Goal: Check status: Check status

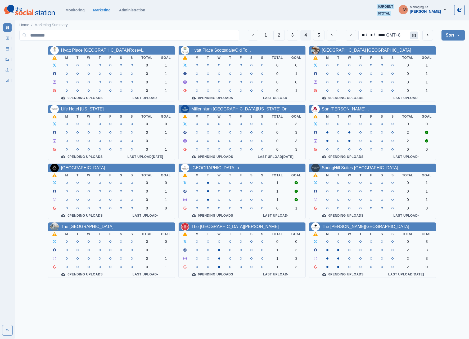
click at [345, 37] on button "Calendar" at bounding box center [413, 34] width 8 height 7
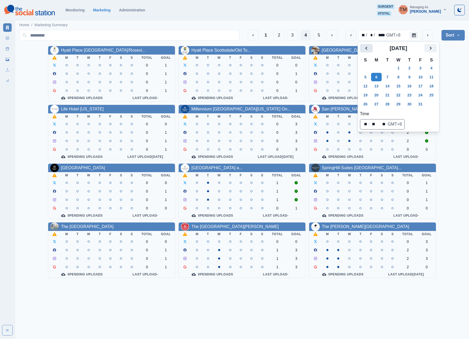
click at [345, 50] on icon "Previous" at bounding box center [366, 48] width 6 height 6
click at [345, 105] on button "25" at bounding box center [376, 104] width 11 height 8
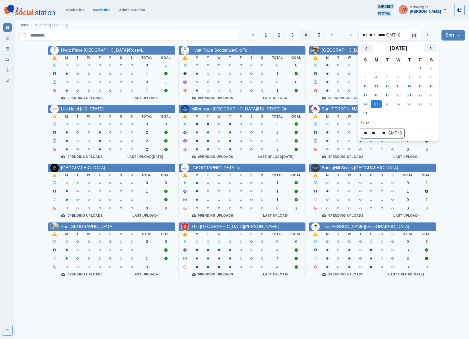
click at [345, 113] on div "Hyatt Place [GEOGRAPHIC_DATA]/Rosevi... M T W T F S S Total Goal 0 1 1 0 1 1 0 …" at bounding box center [241, 162] width 445 height 232
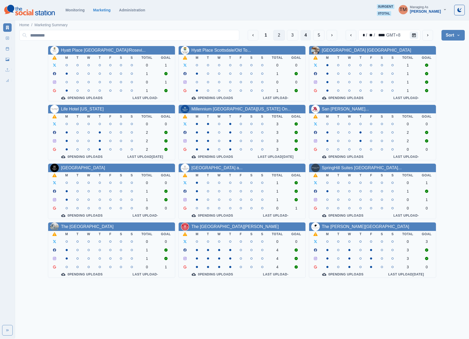
click at [279, 38] on button "2" at bounding box center [278, 35] width 11 height 11
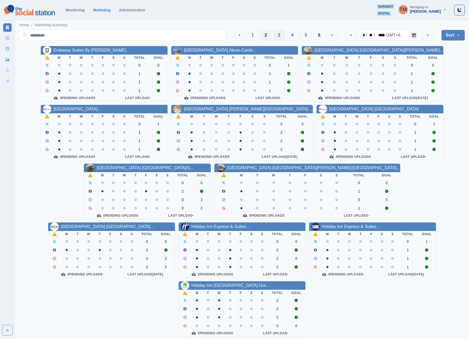
click at [280, 38] on button "3" at bounding box center [278, 35] width 11 height 11
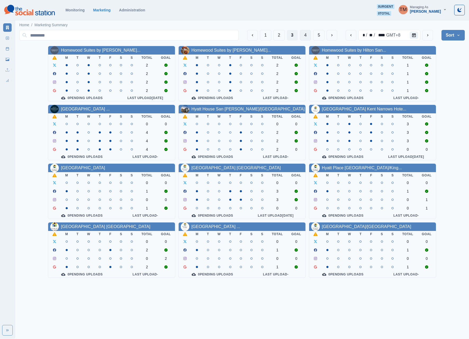
click at [303, 36] on button "4" at bounding box center [305, 35] width 11 height 11
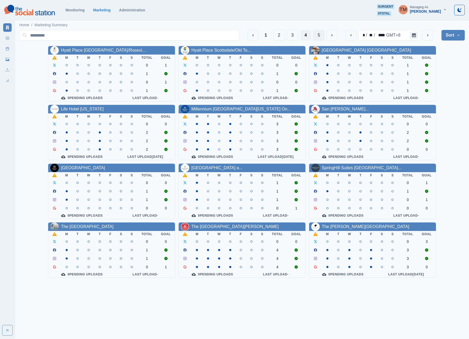
click at [315, 36] on button "5" at bounding box center [318, 35] width 11 height 11
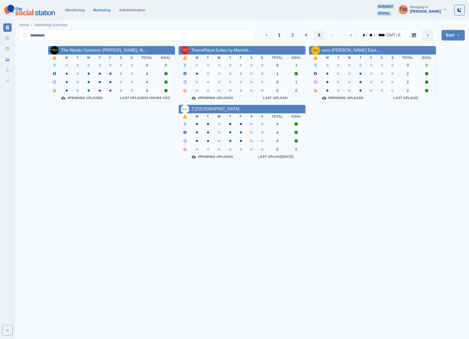
click at [345, 33] on icon "next" at bounding box center [427, 35] width 4 height 4
click at [306, 36] on button "4" at bounding box center [305, 35] width 11 height 11
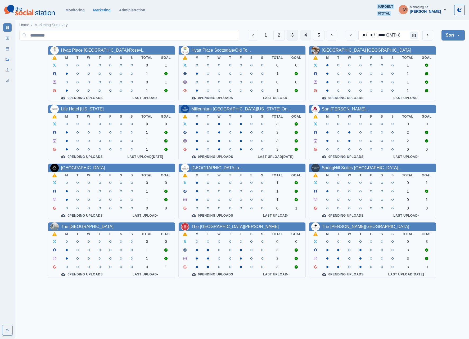
click at [288, 34] on button "3" at bounding box center [292, 35] width 11 height 11
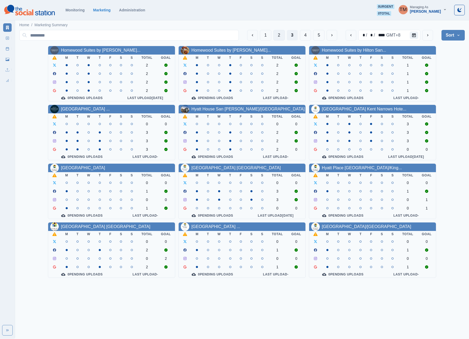
click at [275, 37] on button "2" at bounding box center [278, 35] width 11 height 11
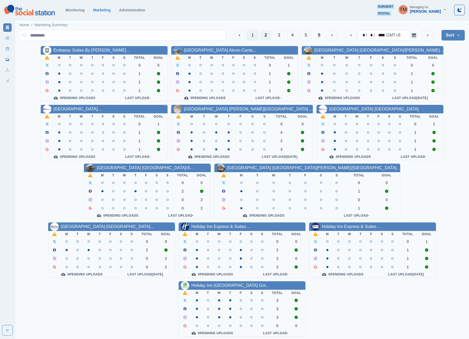
click at [248, 37] on button "1" at bounding box center [252, 35] width 11 height 11
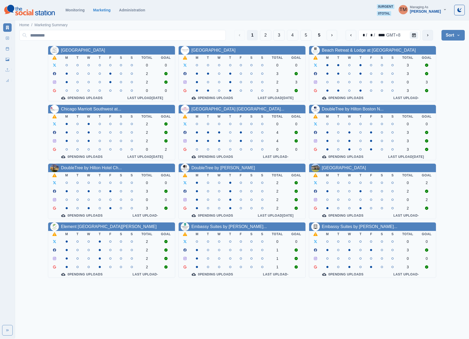
click at [345, 38] on button "next" at bounding box center [427, 35] width 11 height 11
click at [266, 34] on button "2" at bounding box center [265, 35] width 11 height 11
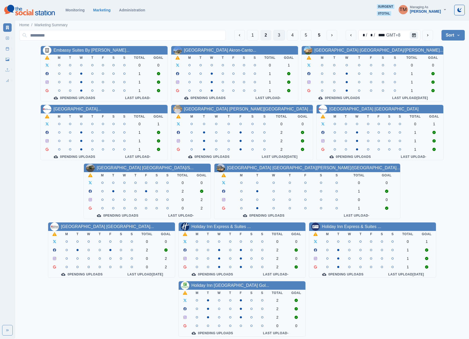
click at [277, 34] on button "3" at bounding box center [278, 35] width 11 height 11
click at [226, 34] on input at bounding box center [122, 35] width 206 height 11
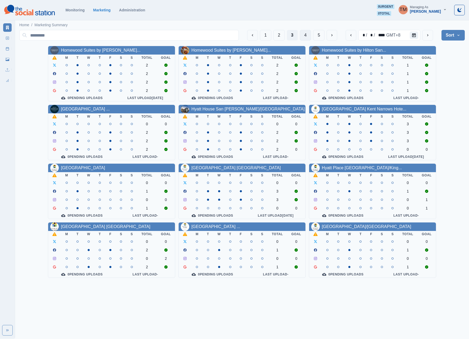
click at [303, 38] on button "4" at bounding box center [305, 35] width 11 height 11
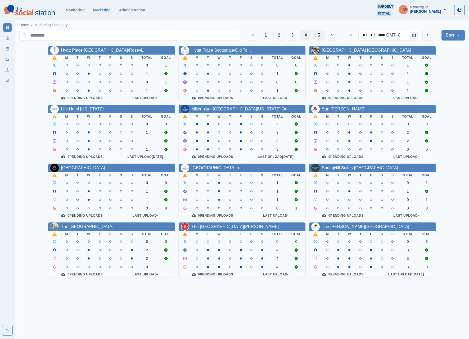
click at [315, 37] on button "5" at bounding box center [318, 35] width 11 height 11
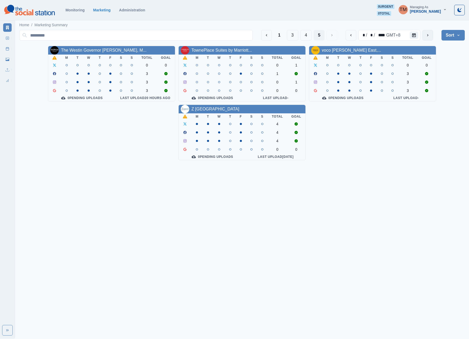
click at [345, 37] on icon "next" at bounding box center [427, 35] width 4 height 4
click at [305, 38] on button "4" at bounding box center [305, 35] width 11 height 11
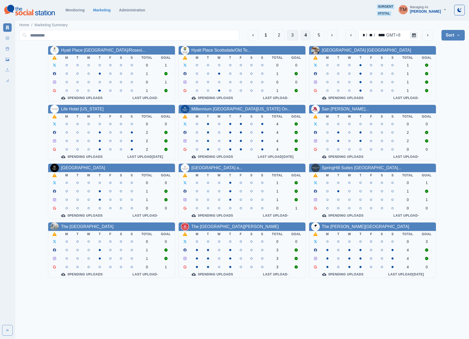
click at [293, 38] on button "3" at bounding box center [292, 35] width 11 height 11
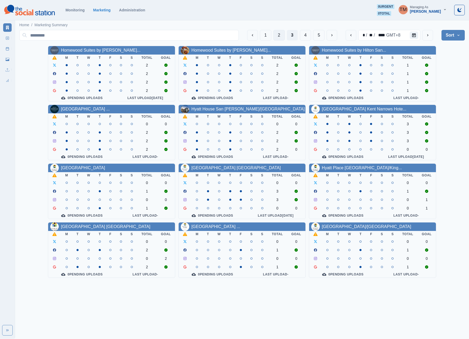
click at [278, 38] on button "2" at bounding box center [278, 35] width 11 height 11
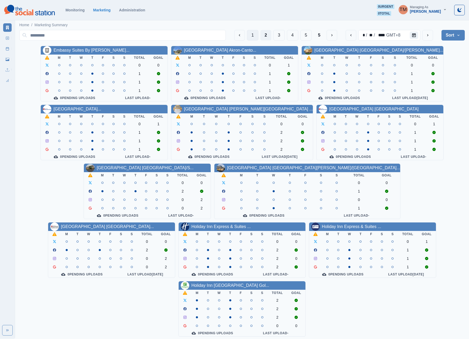
click at [251, 38] on button "1" at bounding box center [252, 35] width 11 height 11
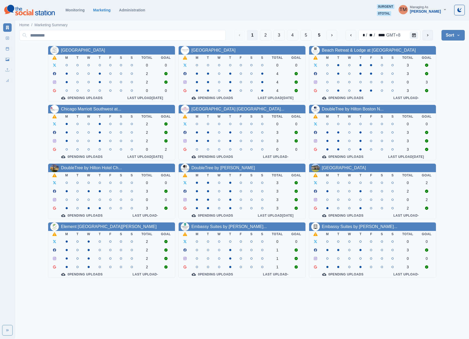
click at [345, 37] on icon "next" at bounding box center [427, 35] width 4 height 4
click at [261, 39] on button "2" at bounding box center [265, 35] width 11 height 11
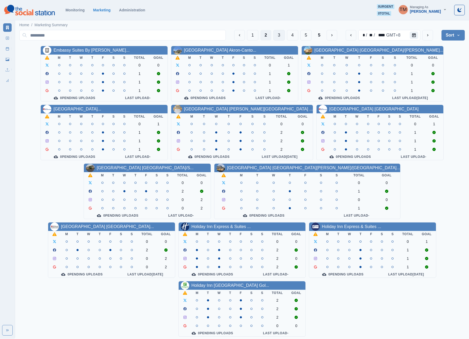
click at [277, 38] on button "3" at bounding box center [278, 35] width 11 height 11
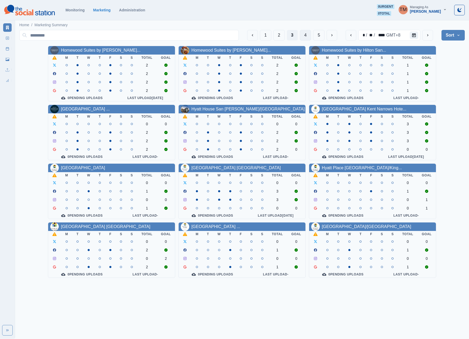
click at [301, 37] on button "4" at bounding box center [305, 35] width 11 height 11
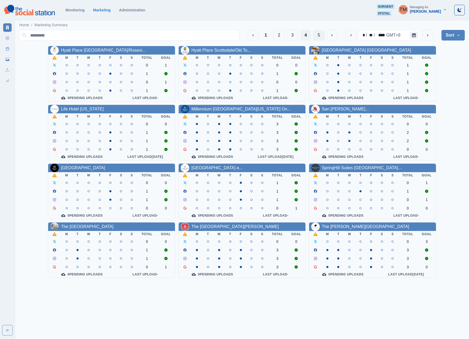
click at [319, 37] on button "5" at bounding box center [318, 35] width 11 height 11
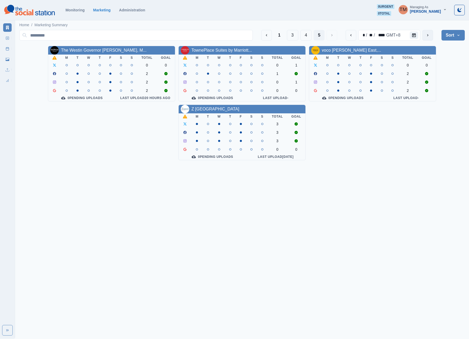
click at [345, 35] on icon "next" at bounding box center [427, 35] width 4 height 4
click at [303, 35] on button "4" at bounding box center [305, 35] width 11 height 11
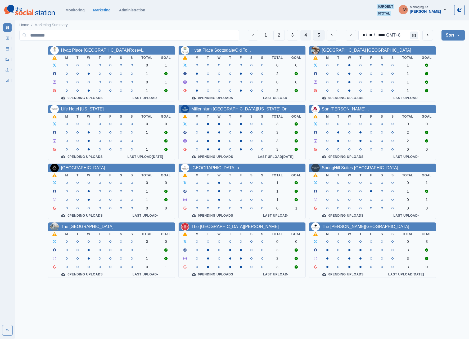
click at [317, 35] on button "5" at bounding box center [318, 35] width 11 height 11
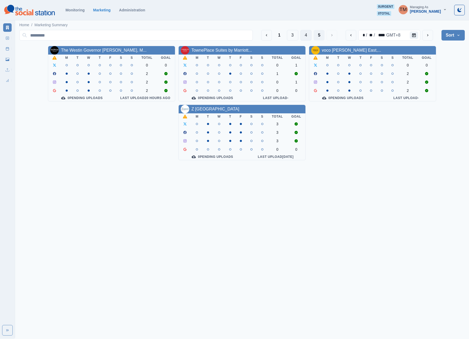
click at [303, 35] on button "4" at bounding box center [305, 35] width 11 height 11
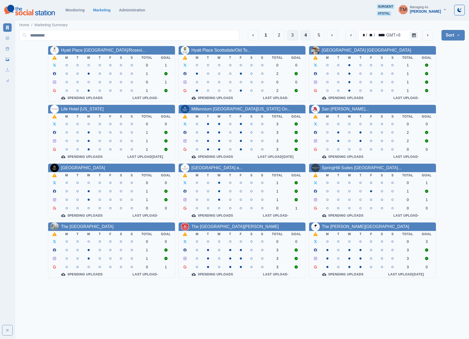
click at [290, 36] on button "3" at bounding box center [292, 35] width 11 height 11
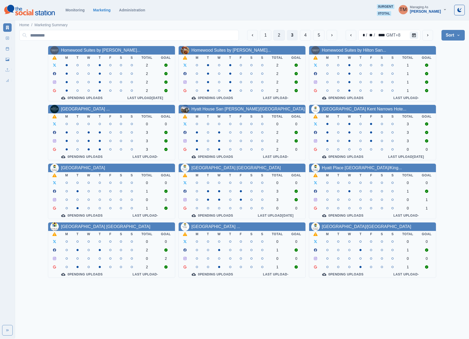
click at [277, 36] on button "2" at bounding box center [278, 35] width 11 height 11
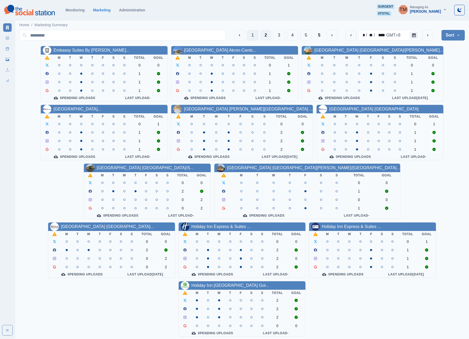
click at [248, 38] on button "1" at bounding box center [252, 35] width 11 height 11
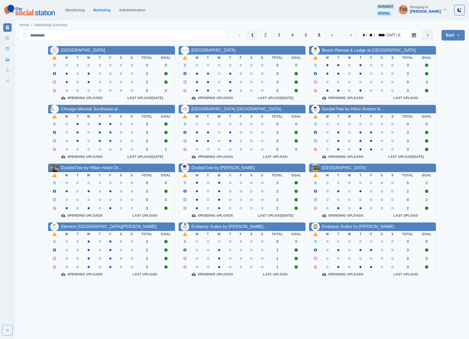
click at [345, 37] on icon "next" at bounding box center [427, 35] width 4 height 4
click at [265, 36] on button "2" at bounding box center [265, 35] width 11 height 11
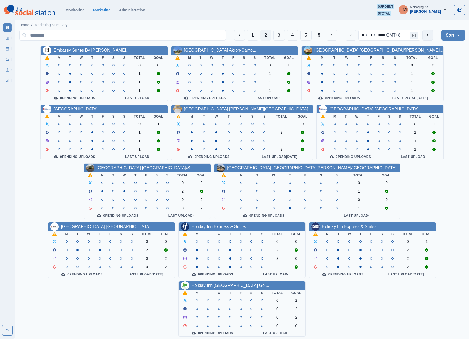
click at [345, 39] on button "next" at bounding box center [427, 35] width 11 height 11
click at [250, 38] on button "1" at bounding box center [252, 35] width 11 height 11
